Goal: Check status: Check status

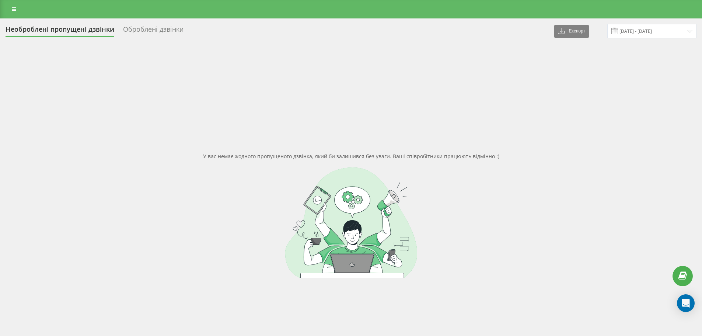
click at [17, 9] on link at bounding box center [13, 9] width 13 height 10
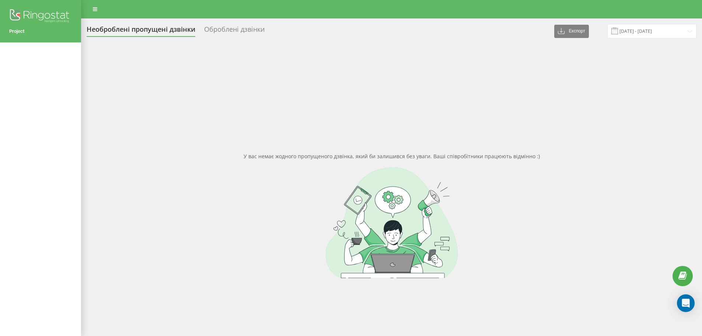
click at [136, 58] on div "У вас немає жодного пропущеного дзвінка, який би залишився без уваги. Ваші спів…" at bounding box center [392, 215] width 610 height 336
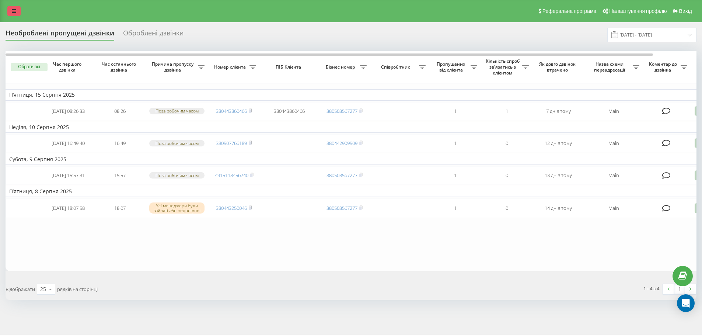
click at [16, 8] on link at bounding box center [13, 11] width 13 height 10
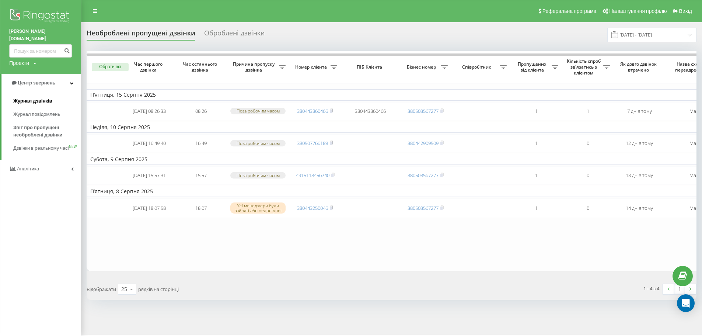
click at [48, 97] on span "Журнал дзвінків" at bounding box center [32, 100] width 39 height 7
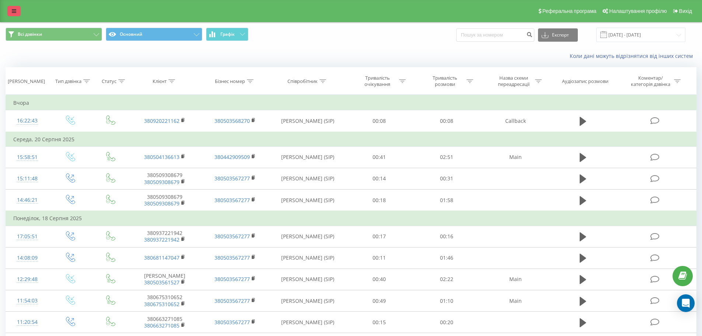
click at [19, 13] on link at bounding box center [13, 11] width 13 height 10
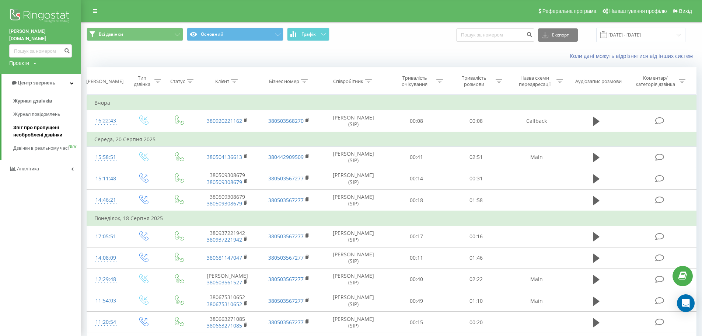
click at [53, 125] on span "Звіт про пропущені необроблені дзвінки" at bounding box center [45, 131] width 64 height 15
